Goal: Transaction & Acquisition: Purchase product/service

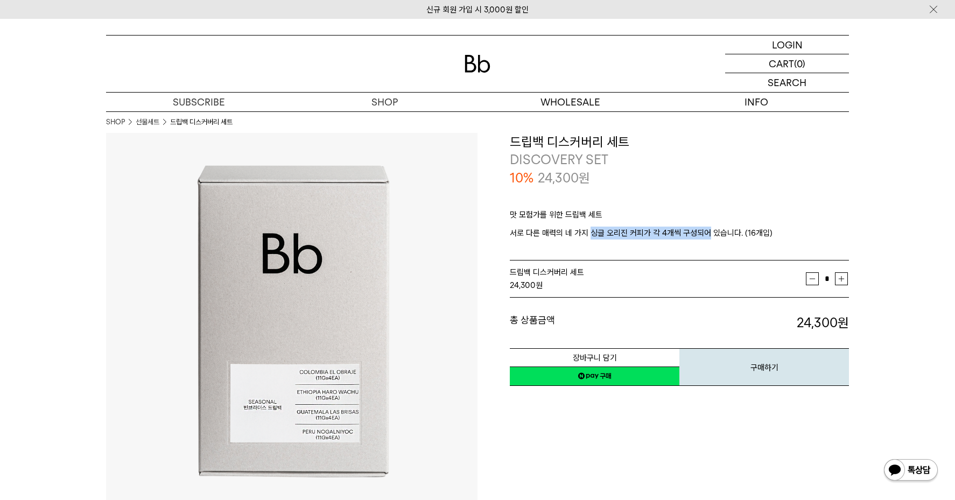
drag, startPoint x: 588, startPoint y: 233, endPoint x: 706, endPoint y: 235, distance: 117.9
click at [706, 235] on p "서로 다른 매력의 네 가지 싱글 오리진 커피가 각 4개씩 구성되어 있습니다. (16개입)" at bounding box center [679, 233] width 339 height 13
click at [549, 234] on p "서로 다른 매력의 네 가지 싱글 오리진 커피가 각 4개씩 구성되어 있습니다. (16개입)" at bounding box center [679, 233] width 339 height 13
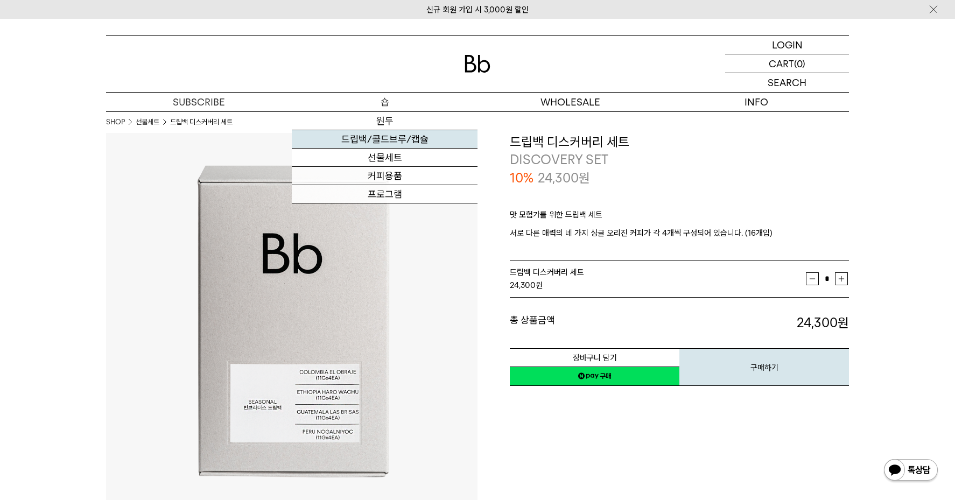
click at [396, 143] on link "드립백/콜드브루/캡슐" at bounding box center [385, 139] width 186 height 18
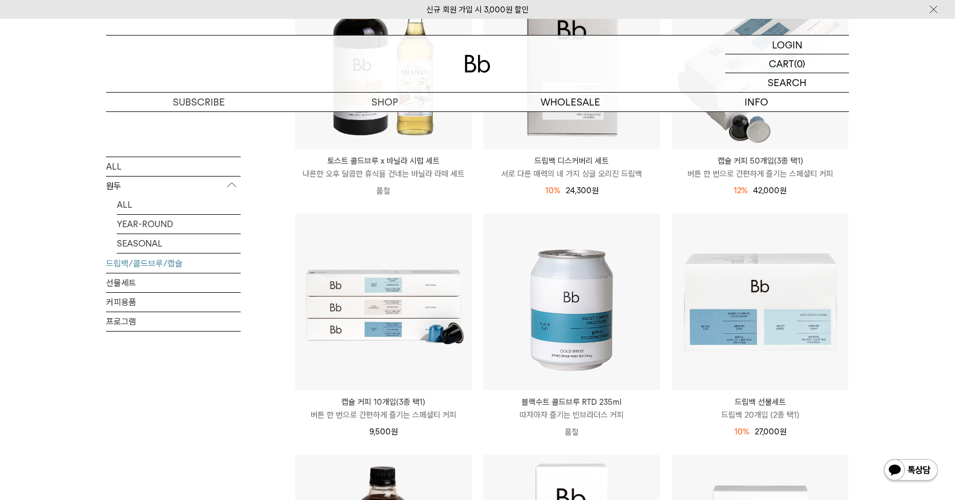
scroll to position [269, 0]
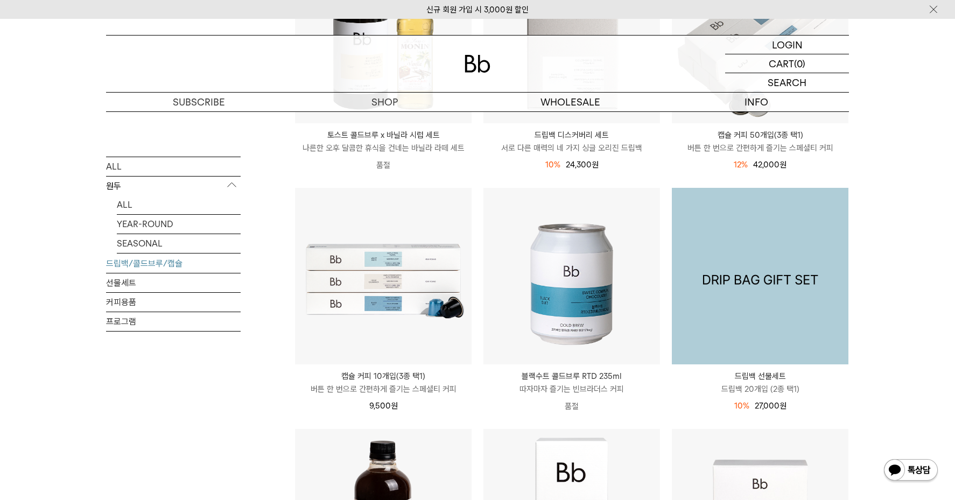
click at [780, 331] on img at bounding box center [760, 276] width 177 height 177
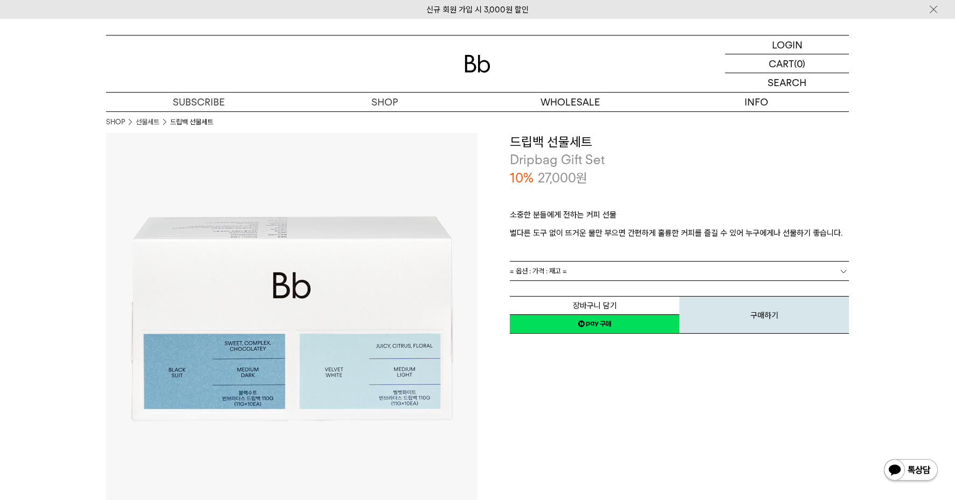
click at [585, 270] on link "= 옵션 : 가격 : 재고 =" at bounding box center [679, 271] width 339 height 19
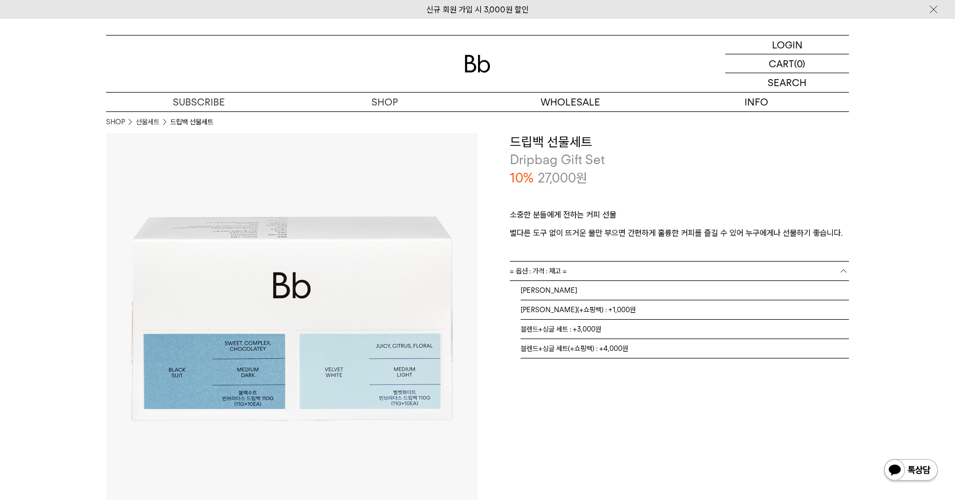
click at [838, 271] on b at bounding box center [843, 271] width 11 height 11
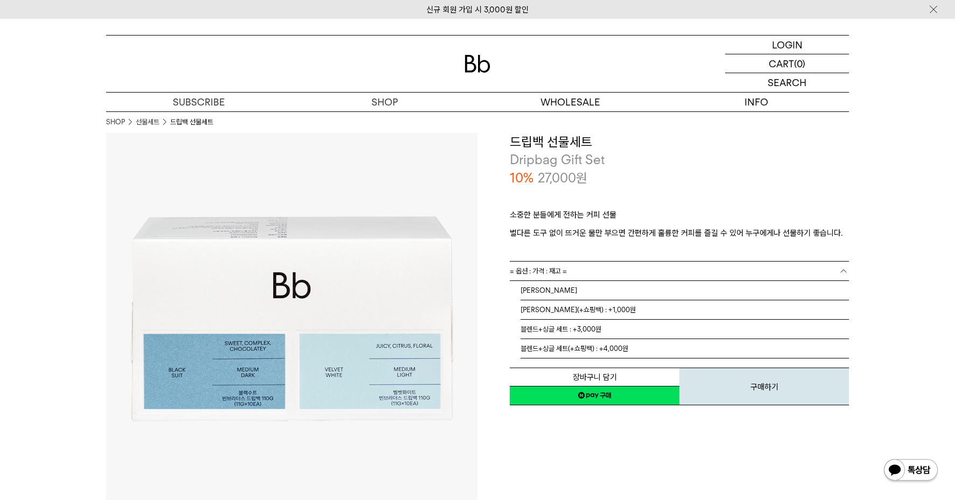
click at [844, 270] on b at bounding box center [843, 271] width 11 height 11
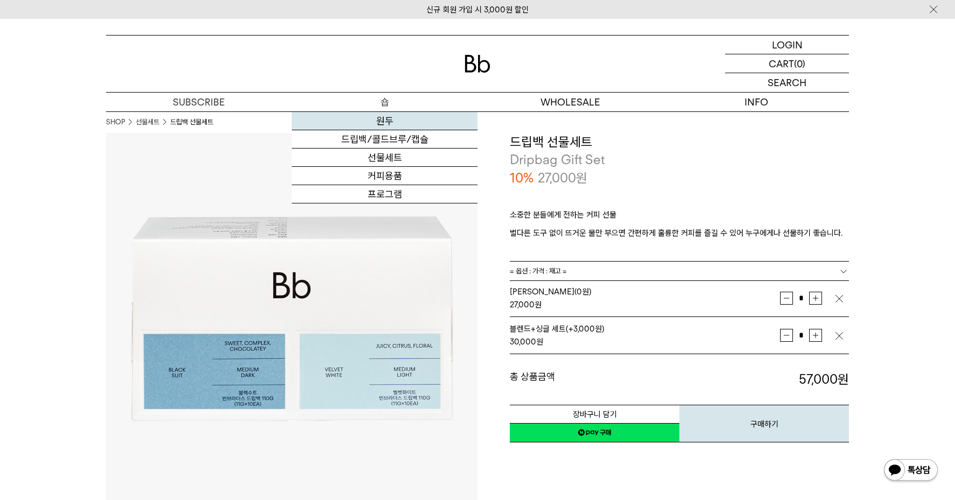
click at [384, 127] on link "원두" at bounding box center [385, 121] width 186 height 18
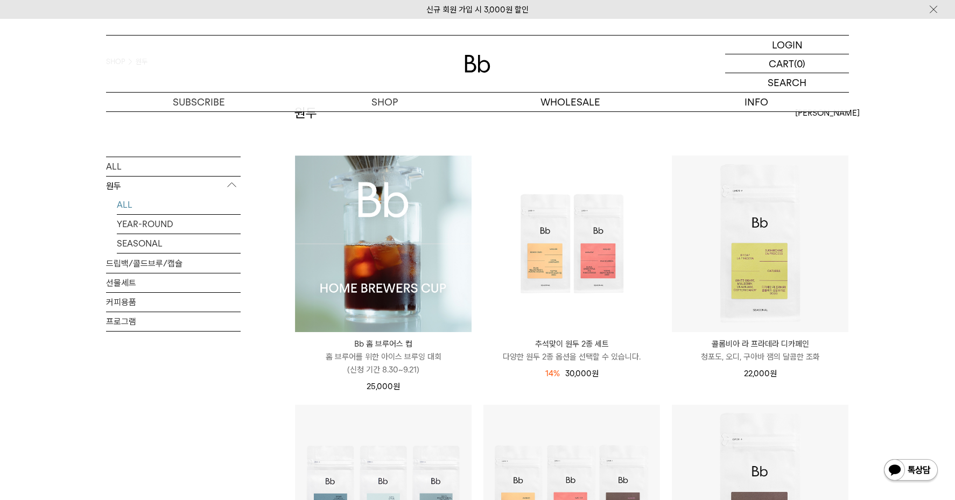
scroll to position [54, 0]
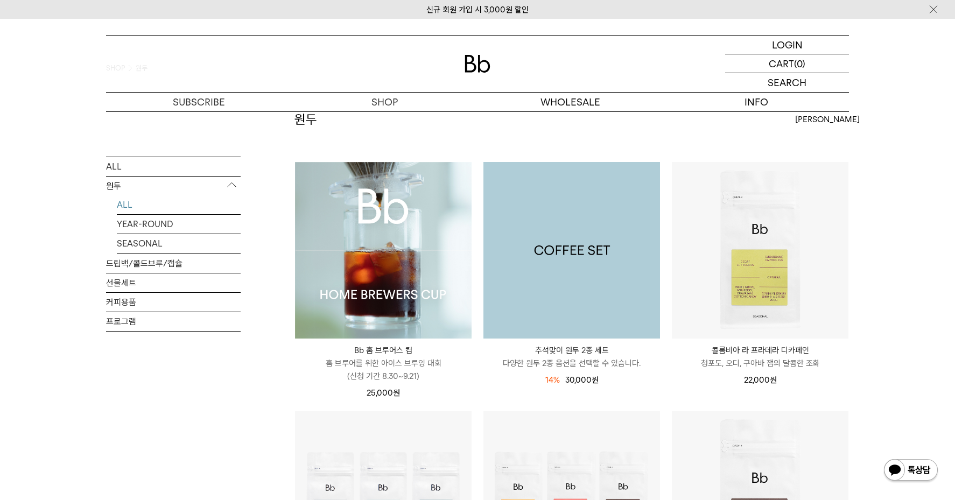
click at [563, 274] on img at bounding box center [571, 250] width 177 height 177
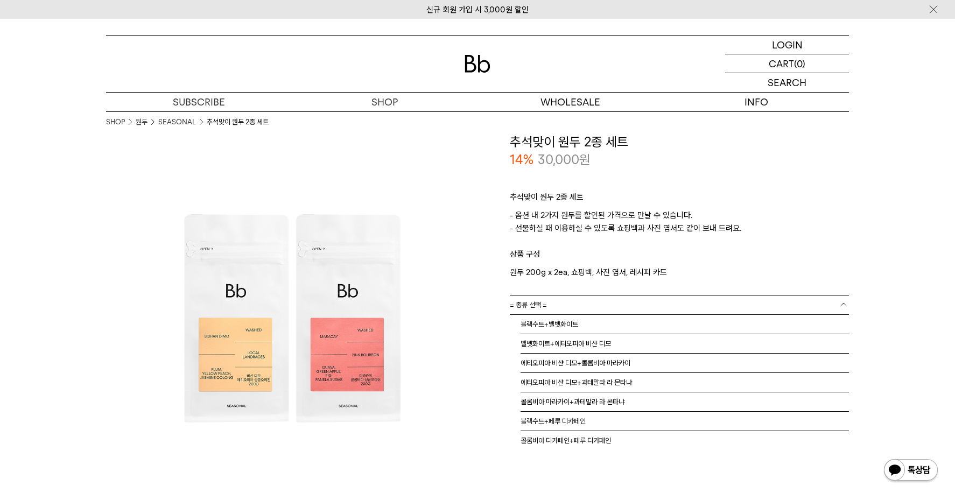
click at [539, 305] on span "= 종류 선택 =" at bounding box center [528, 305] width 37 height 19
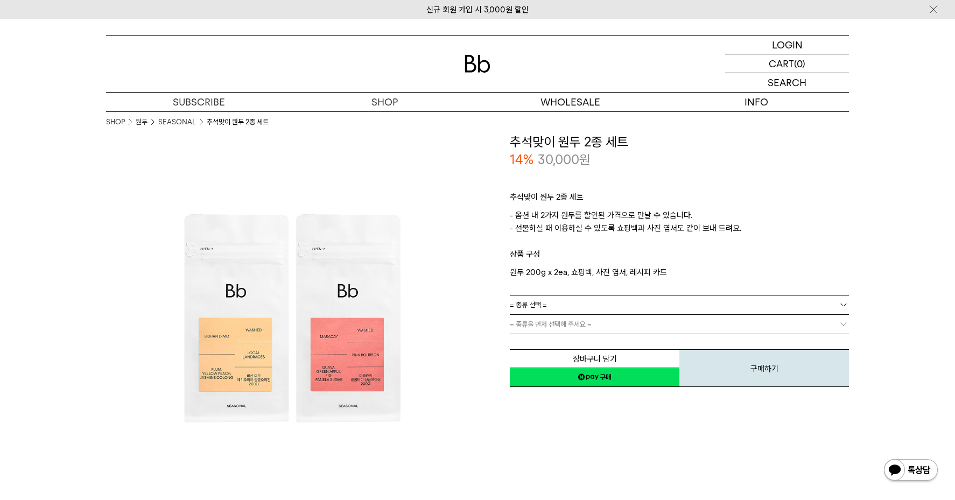
click at [486, 309] on div "**********" at bounding box center [662, 260] width 371 height 255
click at [476, 309] on img at bounding box center [291, 318] width 371 height 371
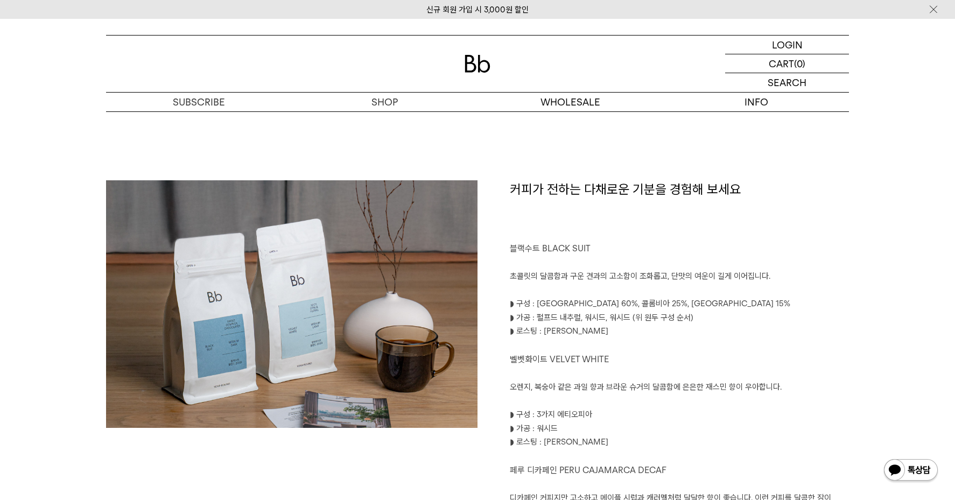
scroll to position [484, 0]
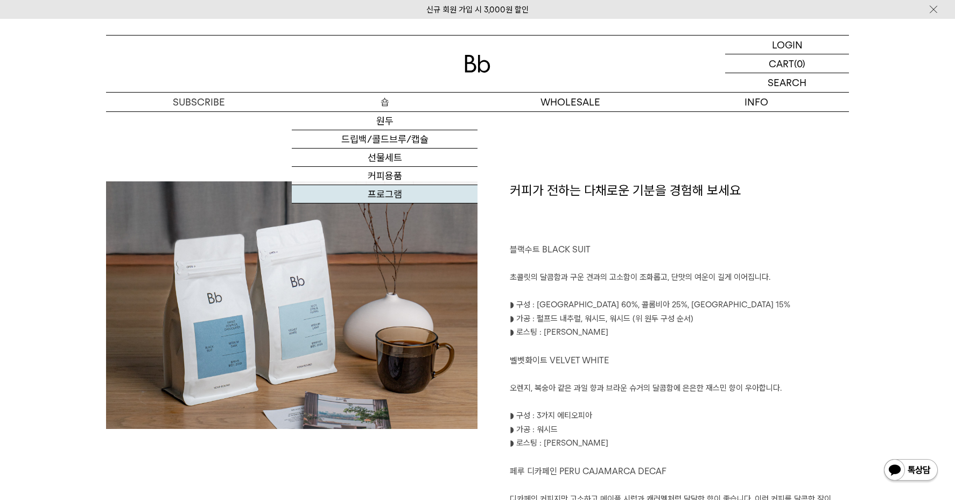
click at [398, 190] on link "프로그램" at bounding box center [385, 194] width 186 height 18
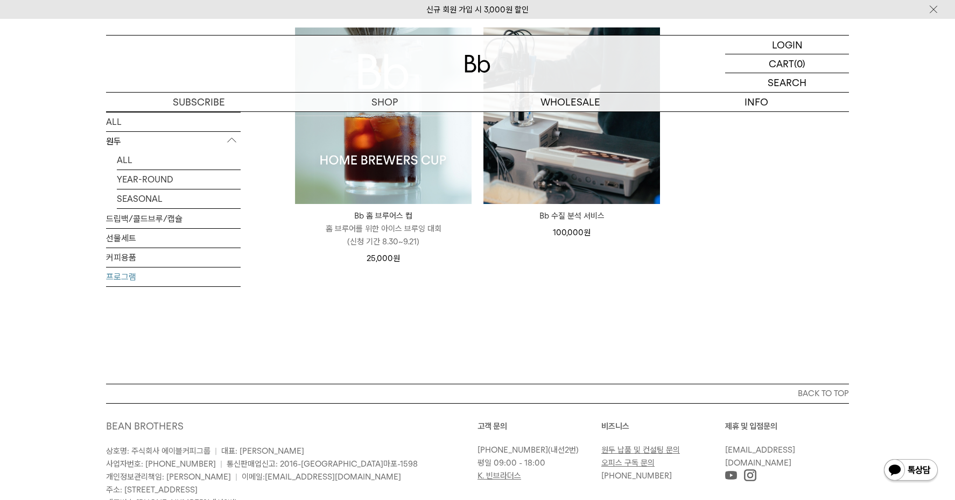
scroll to position [277, 0]
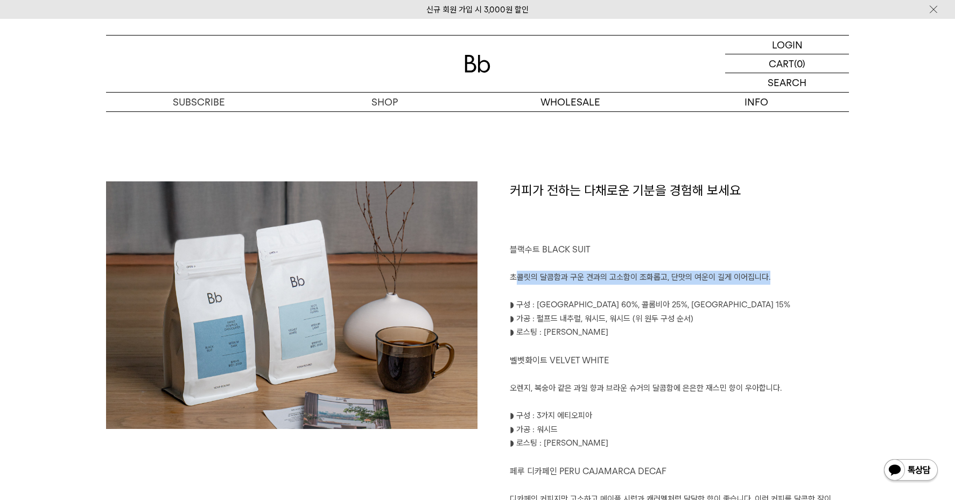
drag, startPoint x: 514, startPoint y: 273, endPoint x: 805, endPoint y: 273, distance: 291.2
click at [805, 273] on p "초콜릿의 달콤함과 구운 견과의 고소함이 조화롭고, 단맛의 여운이 길게 이어집니다." at bounding box center [679, 278] width 339 height 14
drag, startPoint x: 510, startPoint y: 392, endPoint x: 774, endPoint y: 374, distance: 264.4
click at [770, 375] on div "커피가 전하는 다채로운 기분을 경험해 보세요 블랙수트 BLACK SUIT 초콜릿의 달콤함과 구운 견과의 고소함이 조화롭고, 단맛의 여운이 길게…" at bounding box center [662, 440] width 371 height 518
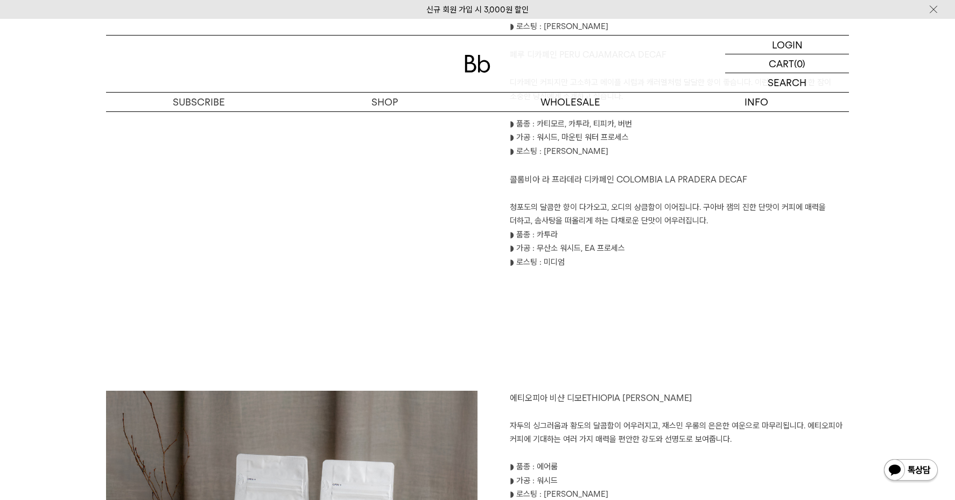
scroll to position [969, 0]
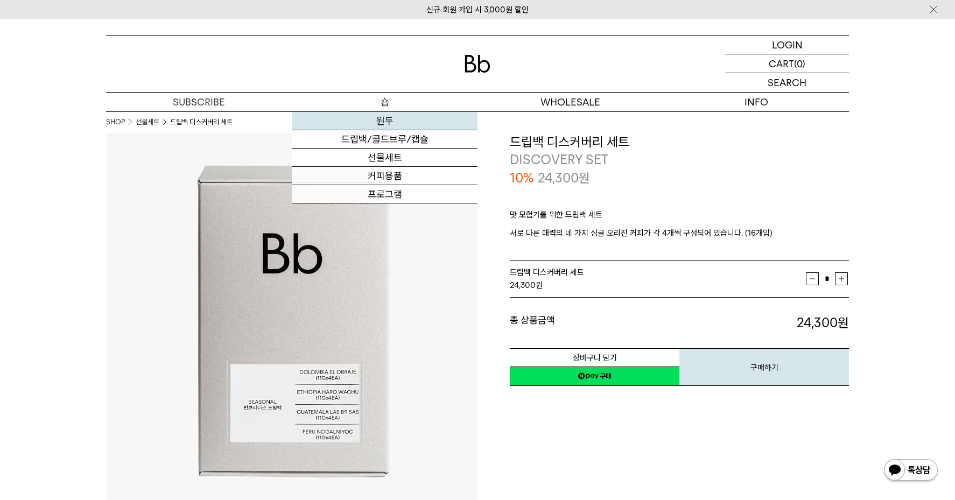
click at [389, 123] on link "원두" at bounding box center [385, 121] width 186 height 18
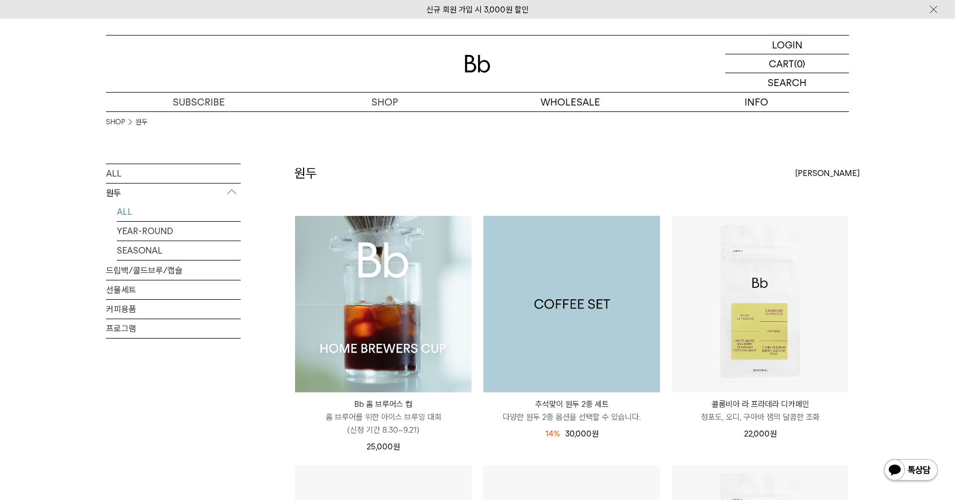
click at [572, 348] on img at bounding box center [571, 304] width 177 height 177
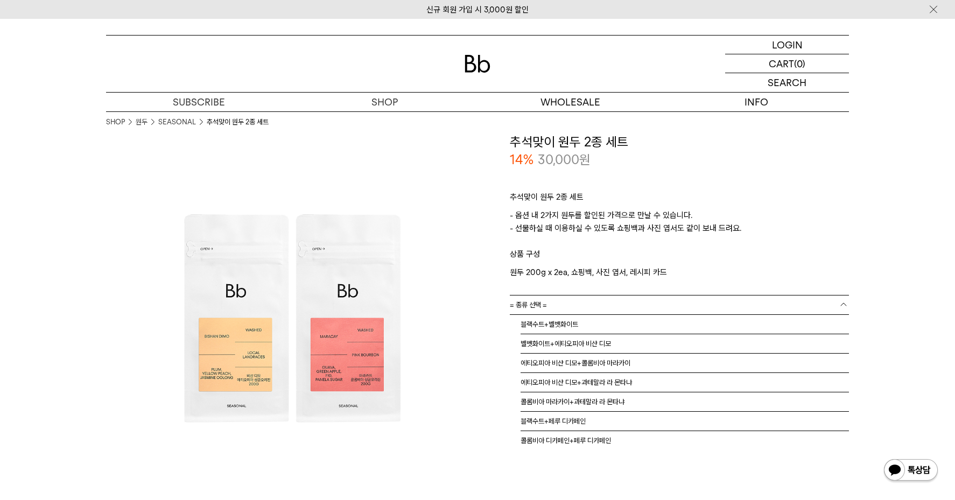
click at [610, 305] on link "= 종류 선택 =" at bounding box center [679, 305] width 339 height 19
click at [604, 326] on li "블랙수트+벨벳화이트" at bounding box center [685, 324] width 328 height 19
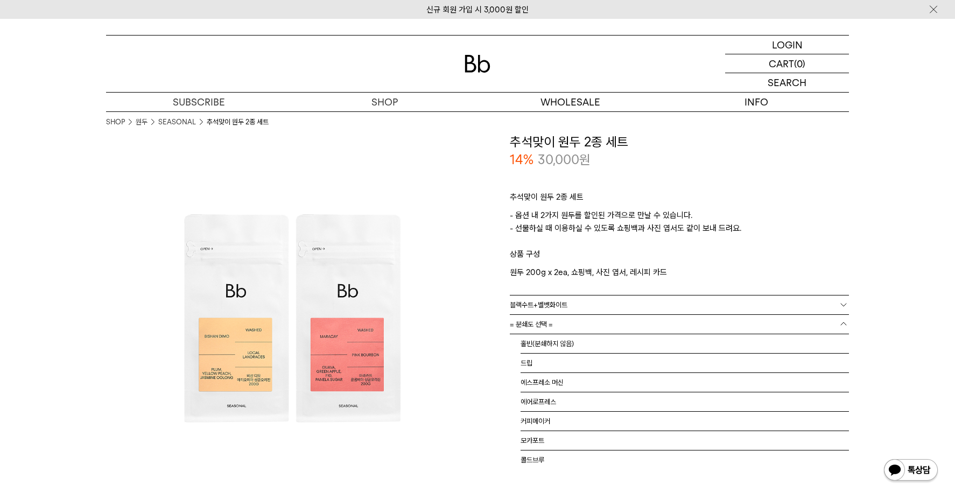
click at [606, 324] on link "= 분쇄도 선택 =" at bounding box center [679, 324] width 339 height 19
click at [555, 411] on li "커피메이커" at bounding box center [685, 414] width 328 height 19
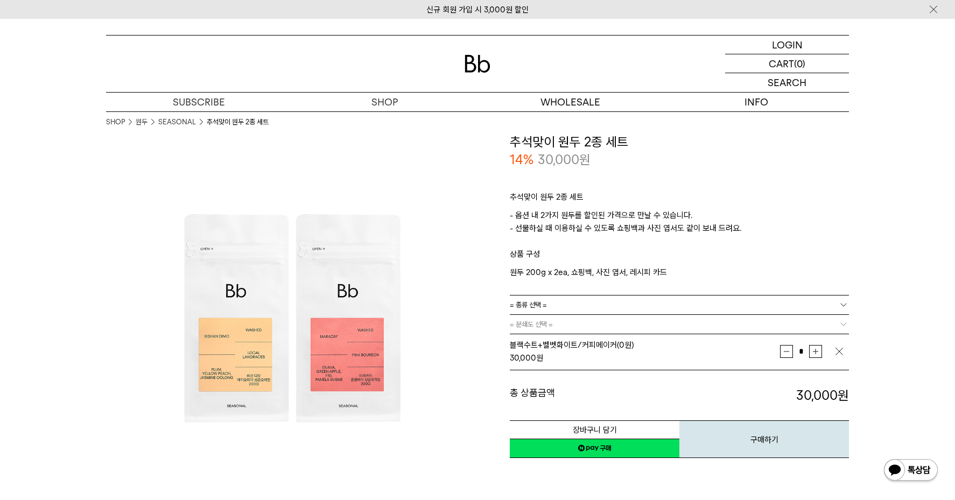
scroll to position [0, 0]
click at [710, 202] on p "추석맞이 원두 2종 세트" at bounding box center [679, 200] width 339 height 18
drag, startPoint x: 521, startPoint y: 149, endPoint x: 587, endPoint y: 146, distance: 66.8
click at [587, 146] on h3 "추석맞이 원두 2종 세트" at bounding box center [679, 142] width 339 height 18
drag, startPoint x: 587, startPoint y: 146, endPoint x: 606, endPoint y: 205, distance: 62.0
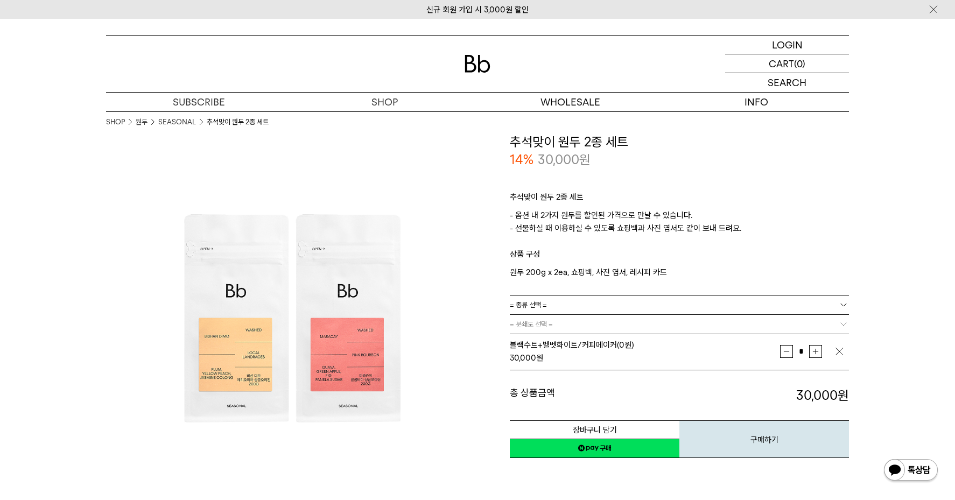
click at [606, 205] on p "추석맞이 원두 2종 세트" at bounding box center [679, 200] width 339 height 18
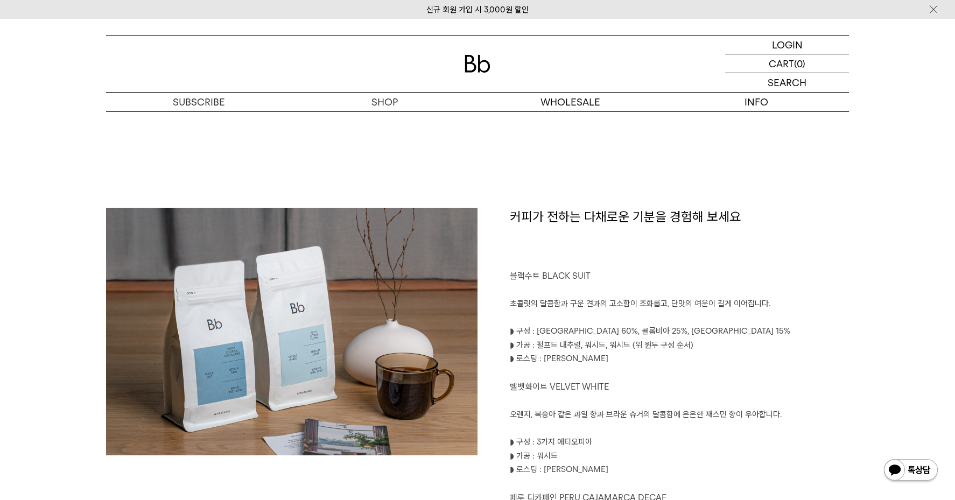
scroll to position [484, 0]
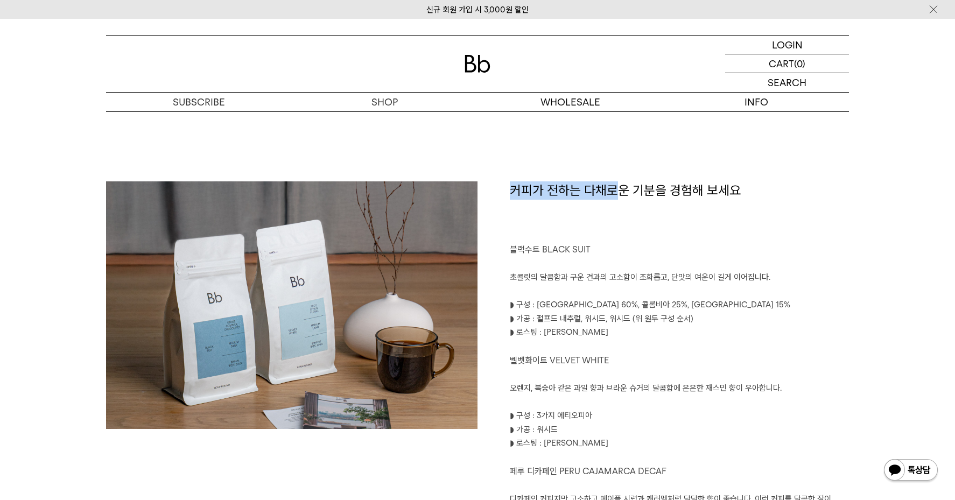
drag, startPoint x: 506, startPoint y: 240, endPoint x: 627, endPoint y: 244, distance: 120.6
click at [627, 244] on div "커피가 전하는 다채로운 기분을 경험해 보세요 블랙수트 BLACK SUIT 초콜릿의 달콤함과 구운 견과의 고소함이 조화롭고, 단맛의 여운이 길게…" at bounding box center [662, 440] width 371 height 518
drag, startPoint x: 514, startPoint y: 370, endPoint x: 635, endPoint y: 361, distance: 121.4
click at [635, 361] on div "커피가 전하는 다채로운 기분을 경험해 보세요 블랙수트 BLACK SUIT 초콜릿의 달콤함과 구운 견과의 고소함이 조화롭고, 단맛의 여운이 길게…" at bounding box center [662, 440] width 371 height 518
drag, startPoint x: 504, startPoint y: 361, endPoint x: 615, endPoint y: 359, distance: 110.9
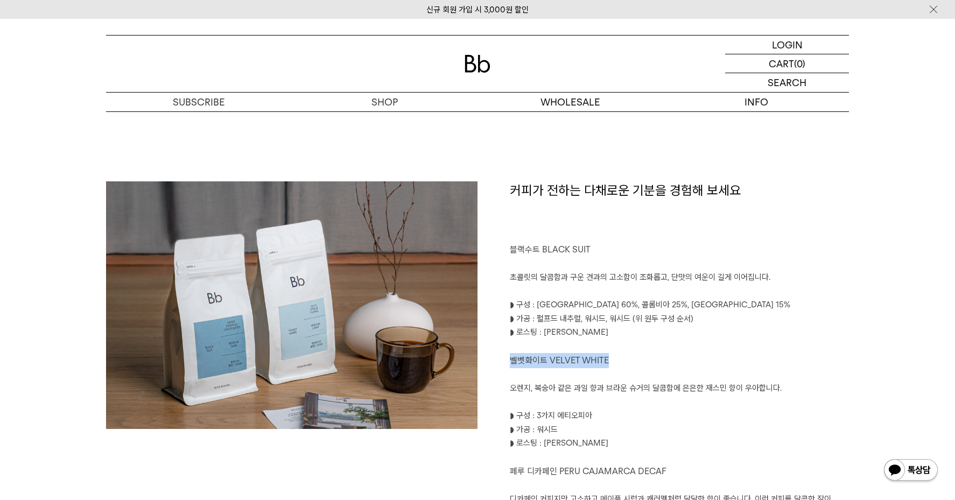
click at [615, 359] on div "커피가 전하는 다채로운 기분을 경험해 보세요 블랙수트 BLACK SUIT 초콜릿의 달콤함과 구운 견과의 고소함이 조화롭고, 단맛의 여운이 길게…" at bounding box center [662, 440] width 371 height 518
drag, startPoint x: 615, startPoint y: 359, endPoint x: 656, endPoint y: 348, distance: 41.8
click at [655, 348] on p at bounding box center [679, 347] width 339 height 14
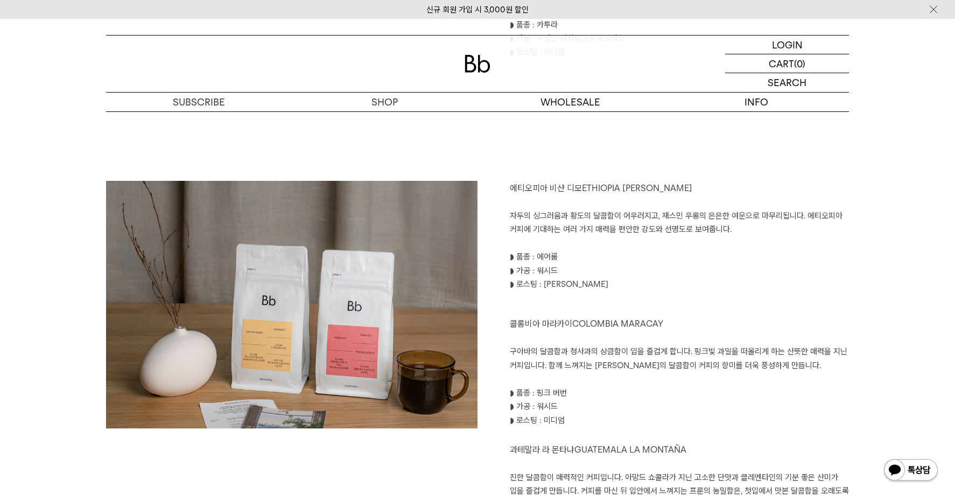
scroll to position [1130, 0]
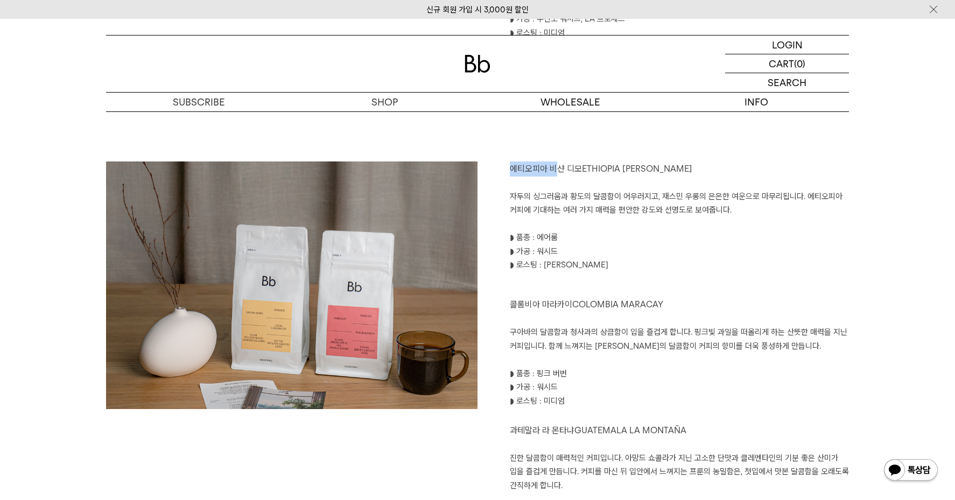
drag, startPoint x: 509, startPoint y: 171, endPoint x: 565, endPoint y: 168, distance: 56.0
click at [565, 168] on div "에티오피아 비샨 디모 ETHIOPIA BISHAN DIMO 자두의 싱그러움과 황도의 달콤함이 어우러지고, 재스민 우롱의 은은한 여운으로 마무리…" at bounding box center [662, 354] width 371 height 387
drag, startPoint x: 508, startPoint y: 311, endPoint x: 582, endPoint y: 295, distance: 75.5
click at [582, 295] on div "에티오피아 비샨 디모 ETHIOPIA BISHAN DIMO 자두의 싱그러움과 황도의 달콤함이 어우러지고, 재스민 우롱의 은은한 여운으로 마무리…" at bounding box center [662, 354] width 371 height 387
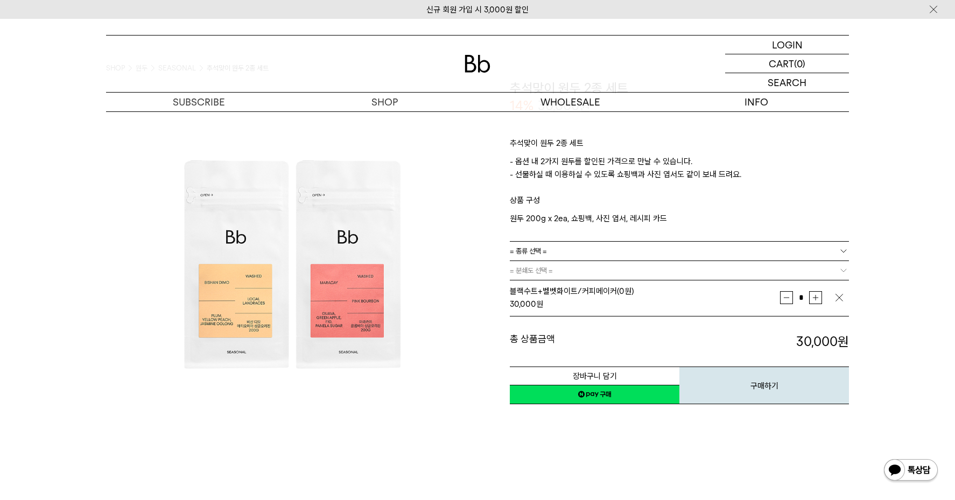
scroll to position [0, 0]
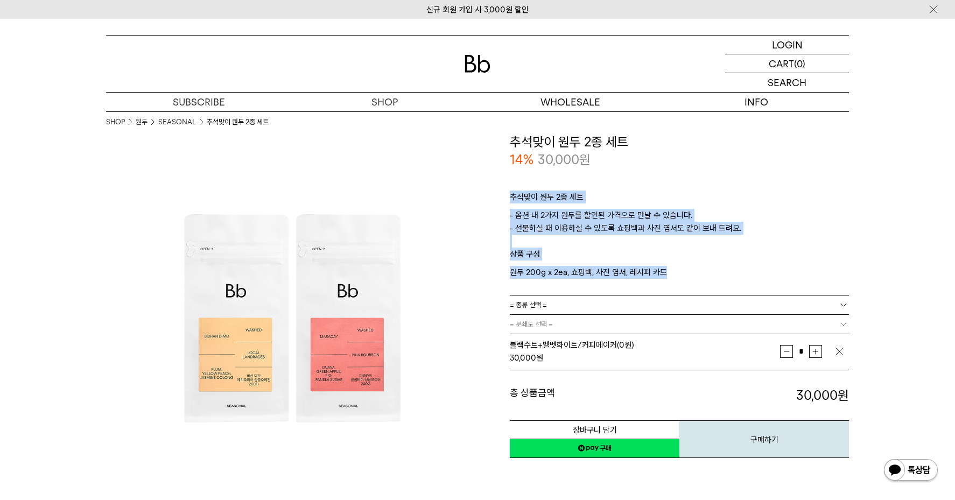
drag, startPoint x: 509, startPoint y: 196, endPoint x: 789, endPoint y: 273, distance: 290.3
click at [789, 273] on div "**********" at bounding box center [662, 296] width 371 height 327
drag, startPoint x: 789, startPoint y: 273, endPoint x: 716, endPoint y: 281, distance: 73.6
click at [716, 281] on div "추석맞이 원두 2종 세트 - 옵션 내 2가지 원두를 할인된 가격으로 만날 수 있습니다. - 선물하실 때 이용하실 수 있도록 쇼핑백과 사진 엽서…" at bounding box center [679, 232] width 339 height 126
drag, startPoint x: 714, startPoint y: 280, endPoint x: 490, endPoint y: 174, distance: 247.5
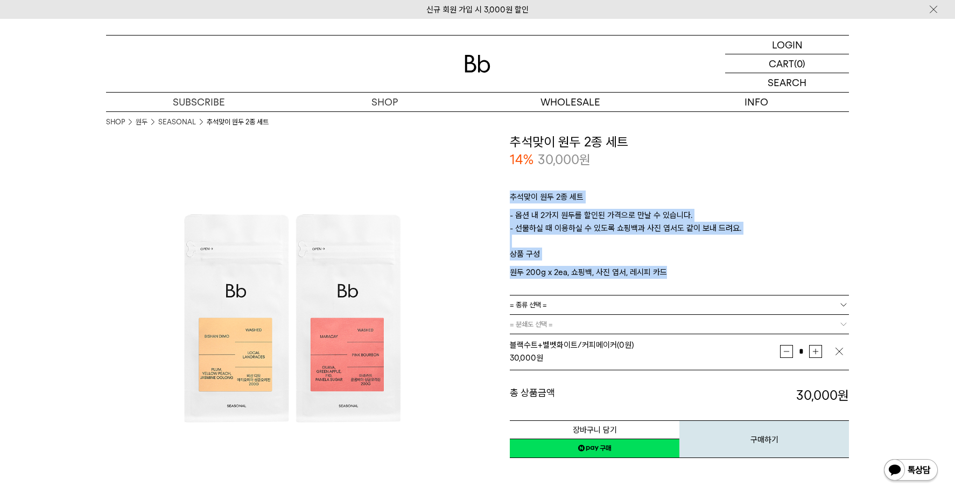
click at [490, 174] on div "**********" at bounding box center [662, 296] width 371 height 327
drag, startPoint x: 490, startPoint y: 174, endPoint x: 704, endPoint y: 170, distance: 213.7
click at [704, 170] on div "추석맞이 원두 2종 세트 - 옵션 내 2가지 원두를 할인된 가격으로 만날 수 있습니다. - 선물하실 때 이용하실 수 있도록 쇼핑백과 사진 엽서…" at bounding box center [679, 232] width 339 height 126
